Goal: Information Seeking & Learning: Stay updated

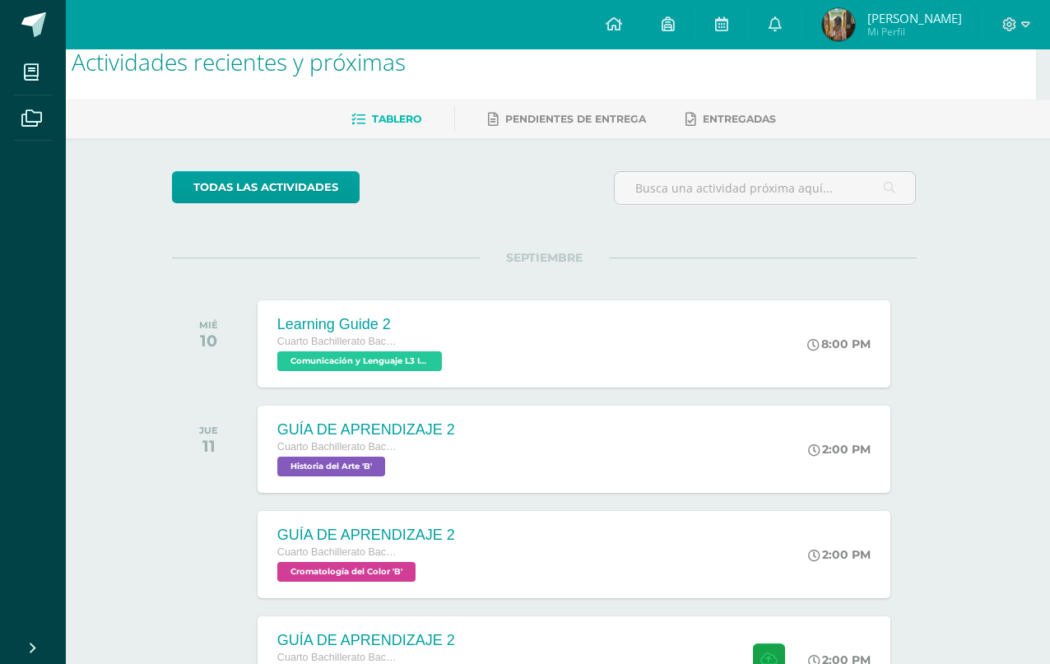
scroll to position [0, 39]
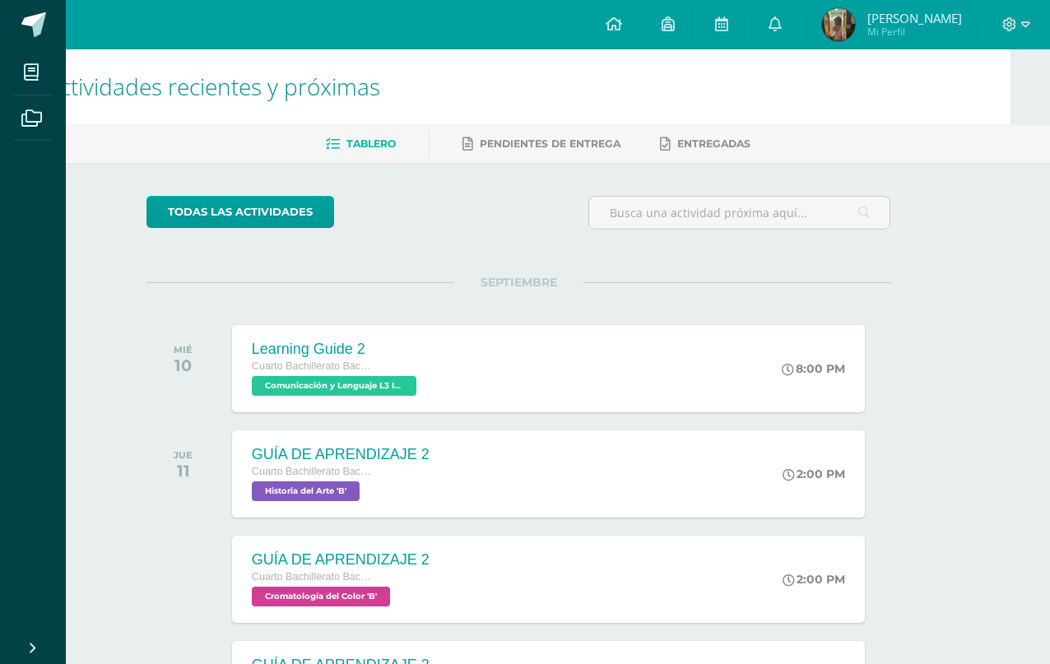
click at [768, 25] on icon at bounding box center [774, 23] width 13 height 15
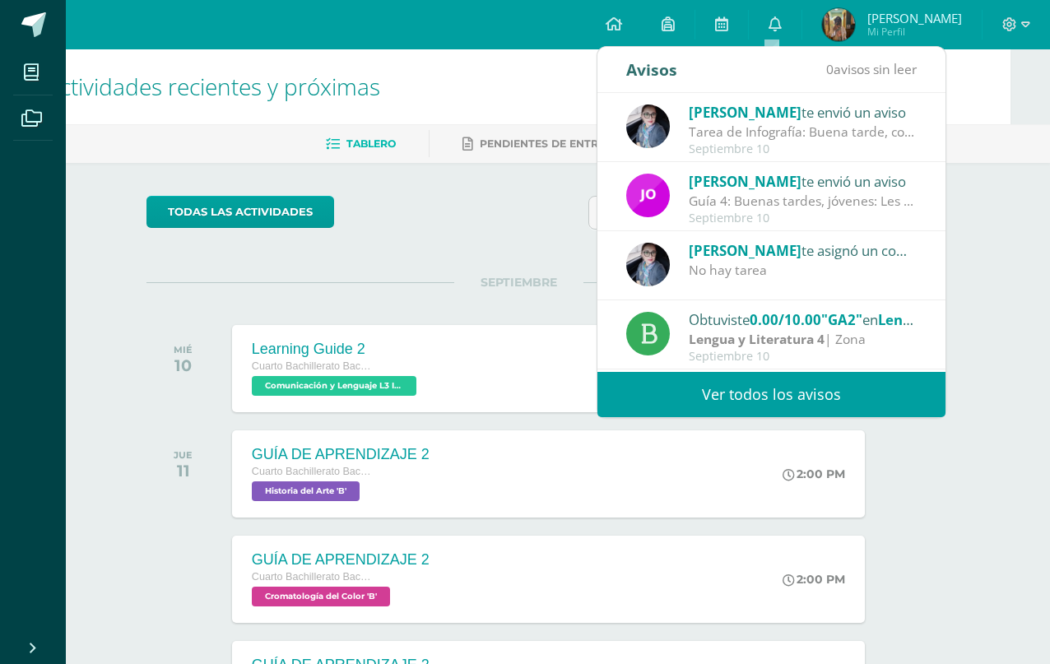
click at [717, 387] on link "Ver todos los avisos" at bounding box center [771, 394] width 348 height 45
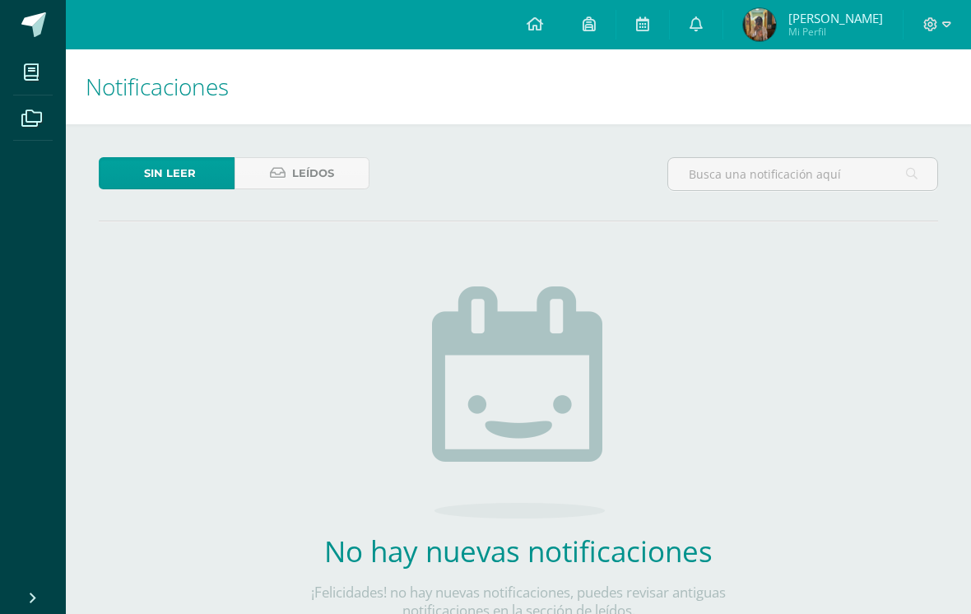
click at [322, 179] on span "Leídos" at bounding box center [313, 173] width 42 height 30
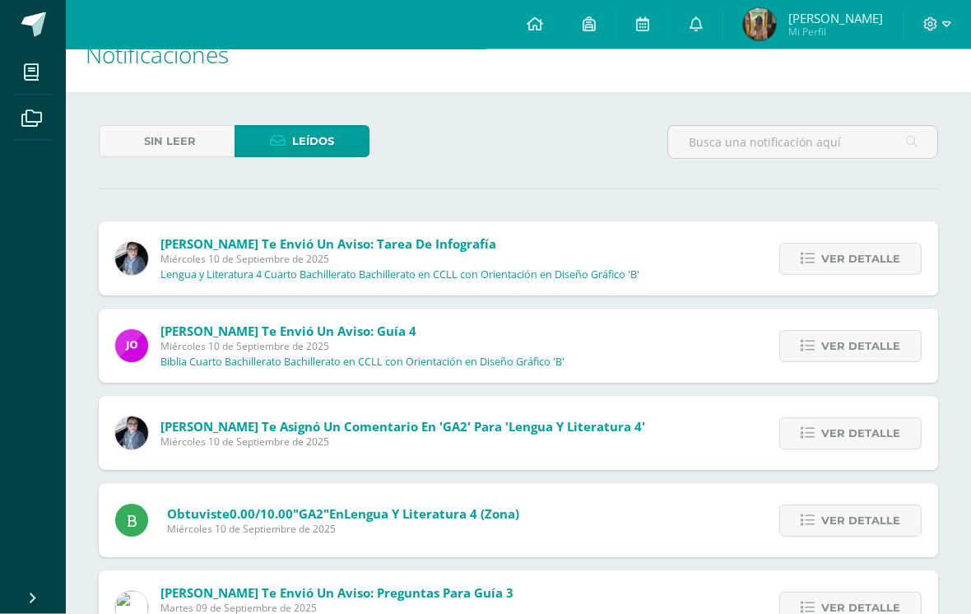
click at [872, 350] on span "Ver detalle" at bounding box center [860, 347] width 79 height 30
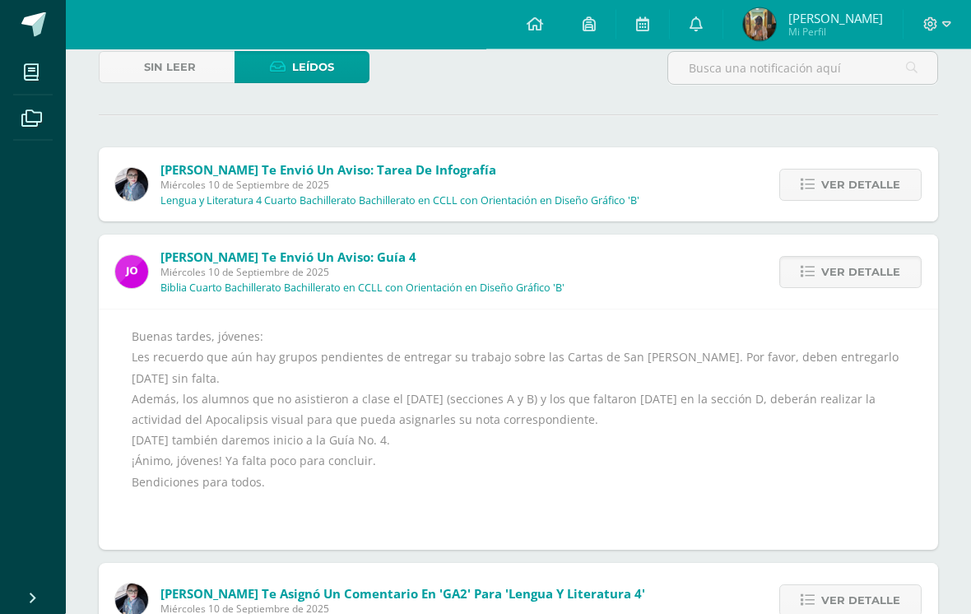
scroll to position [108, 0]
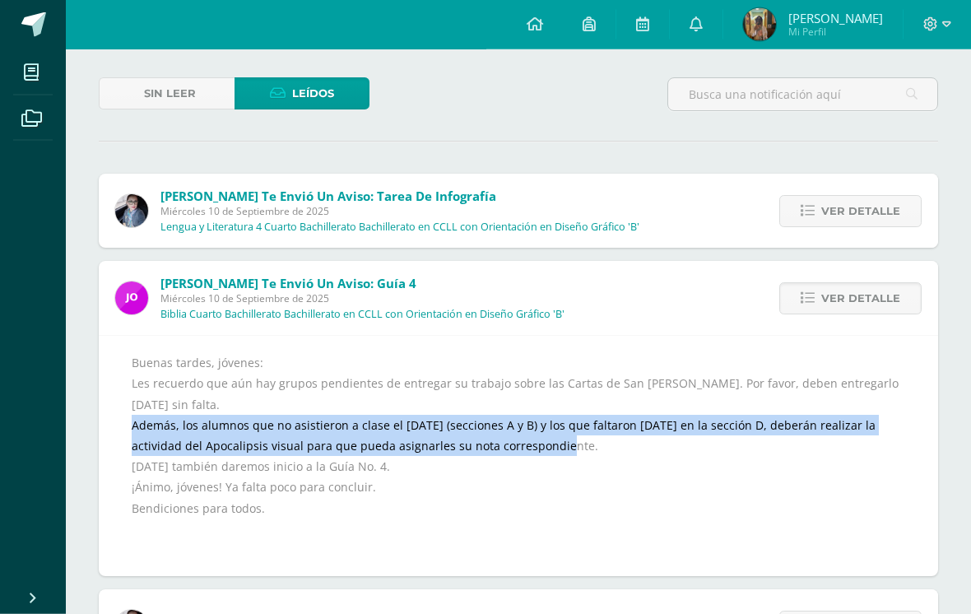
click at [864, 211] on span "Ver detalle" at bounding box center [860, 212] width 79 height 30
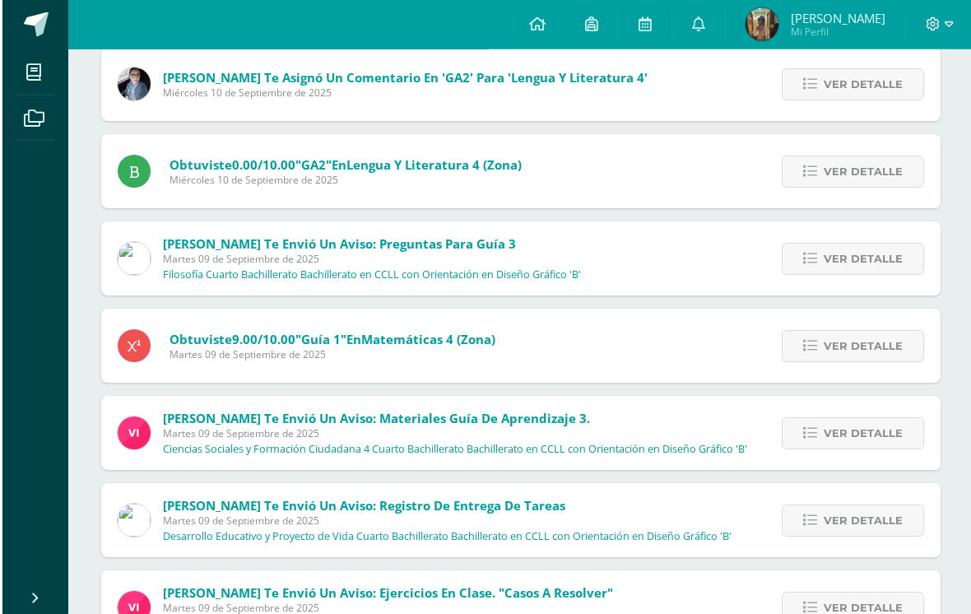
scroll to position [497, 0]
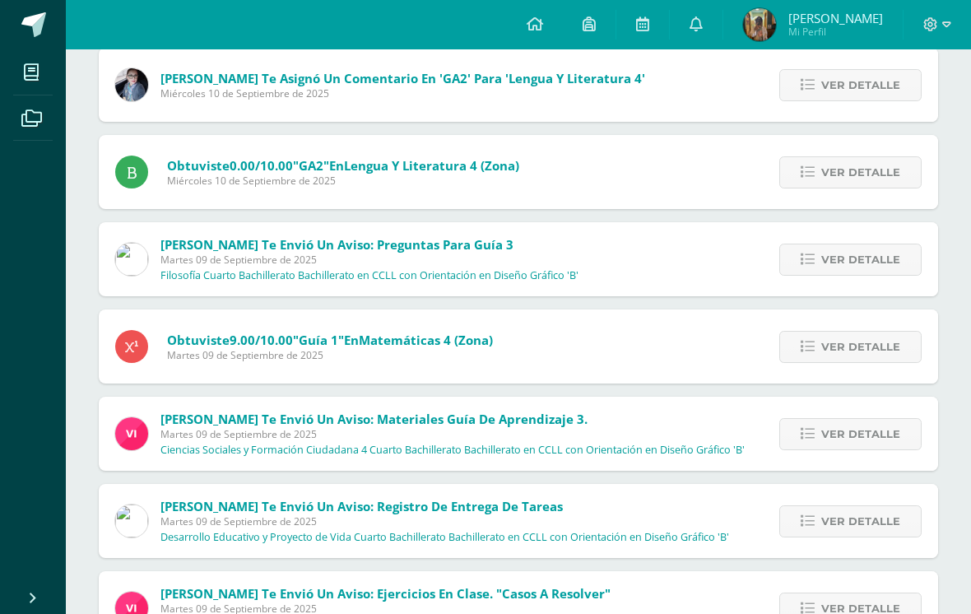
click at [821, 419] on link "Ver detalle" at bounding box center [850, 434] width 142 height 32
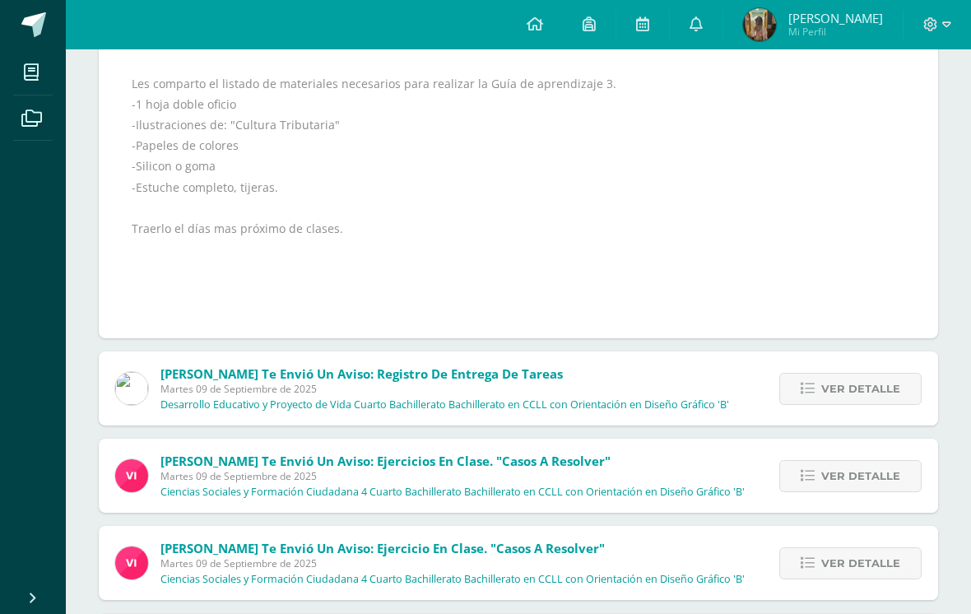
scroll to position [885, 0]
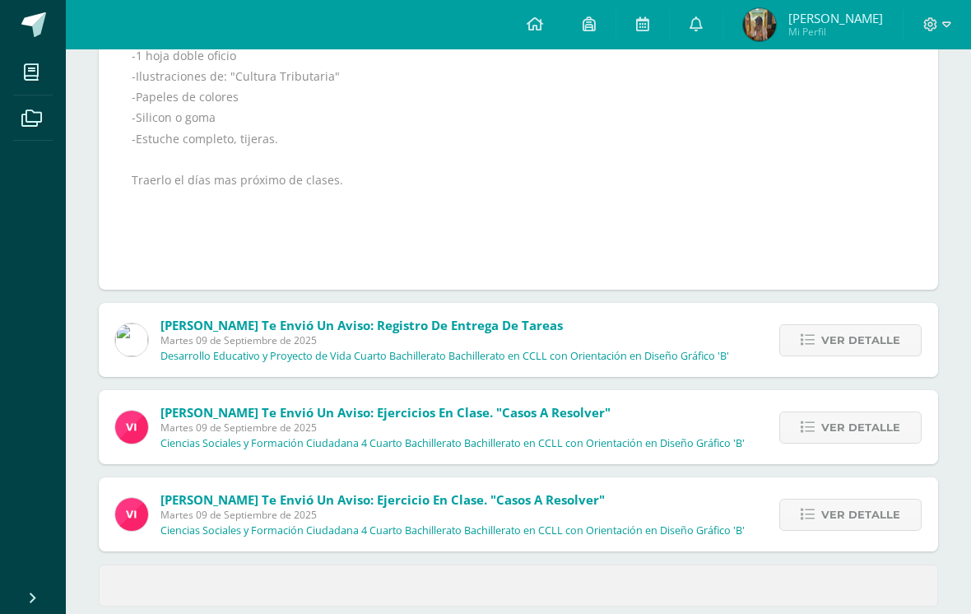
click at [847, 429] on span "Ver detalle" at bounding box center [860, 427] width 79 height 30
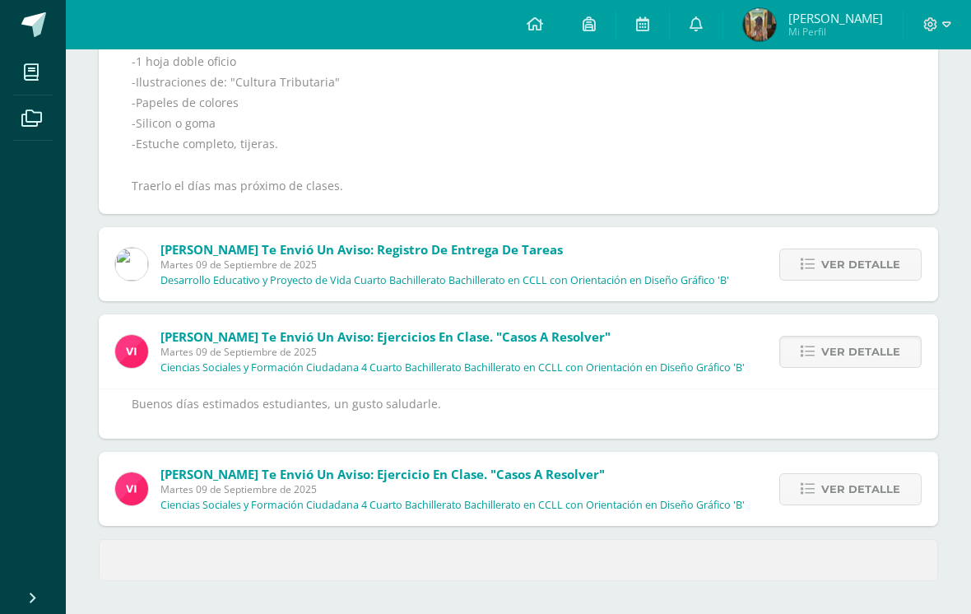
scroll to position [770, 0]
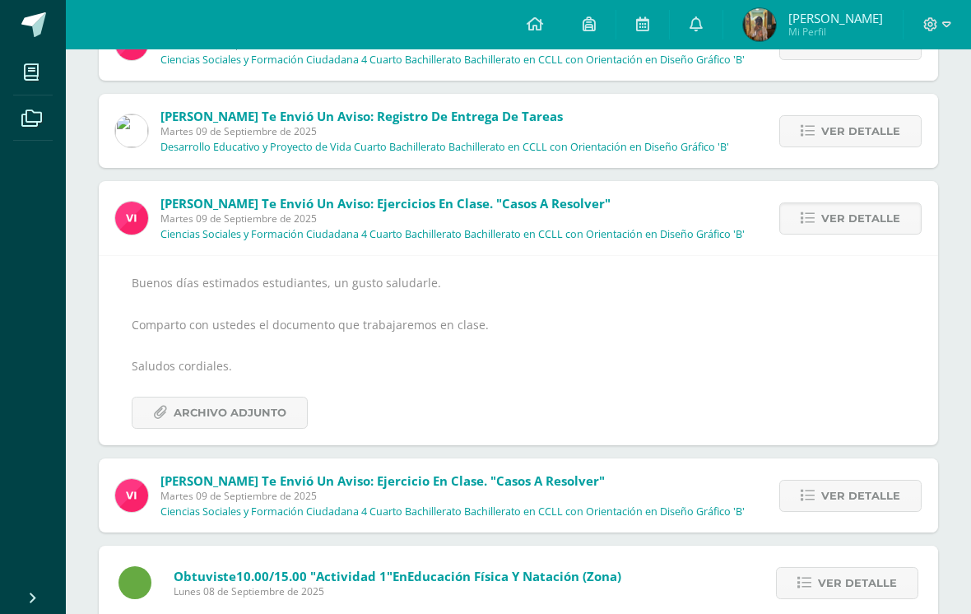
click at [280, 401] on span "Archivo Adjunto" at bounding box center [230, 412] width 113 height 30
